Goal: Task Accomplishment & Management: Use online tool/utility

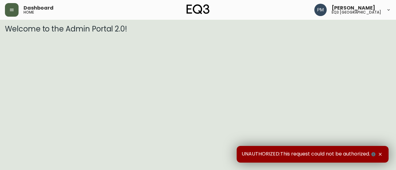
click at [14, 11] on icon "button" at bounding box center [12, 10] width 4 height 2
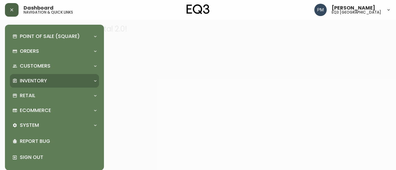
click at [58, 82] on div "Inventory" at bounding box center [51, 81] width 78 height 7
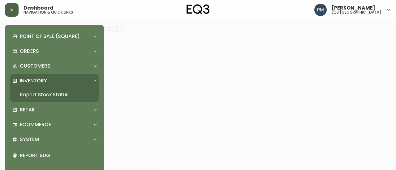
click at [48, 96] on link "Import Stock Status" at bounding box center [54, 95] width 89 height 14
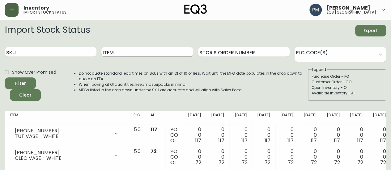
click at [158, 52] on input "Item" at bounding box center [146, 52] width 91 height 10
type input "boom"
click at [5, 78] on button "Filter" at bounding box center [20, 84] width 31 height 12
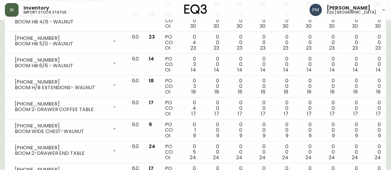
scroll to position [278, 0]
